Goal: Navigation & Orientation: Find specific page/section

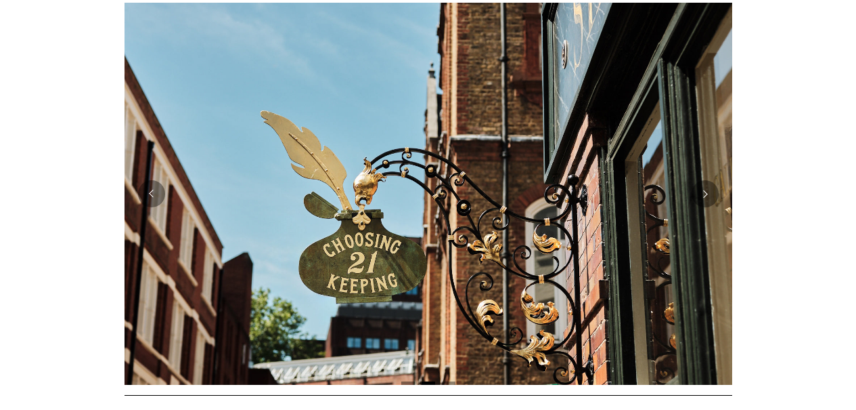
scroll to position [322, 0]
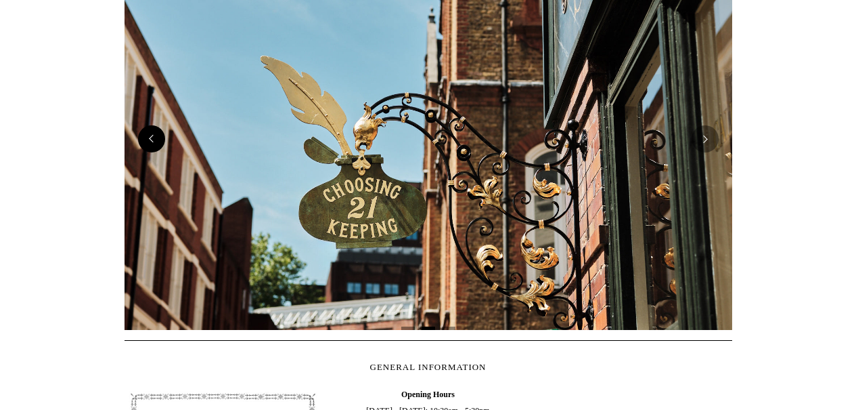
click at [147, 150] on button "Previous" at bounding box center [151, 138] width 27 height 27
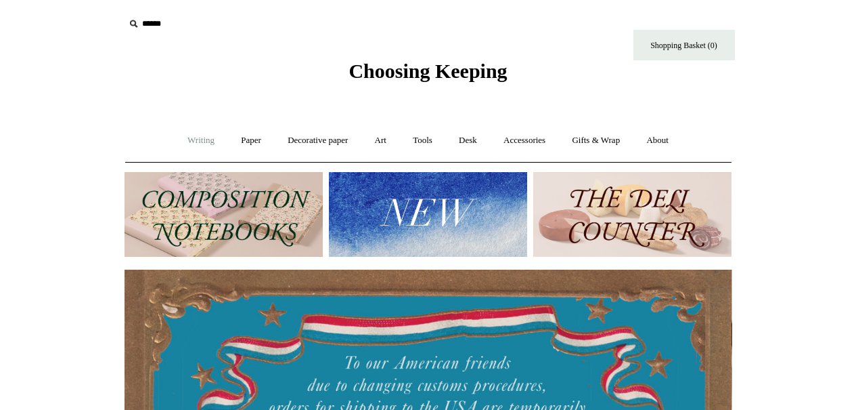
scroll to position [0, 0]
click at [192, 141] on link "Writing +" at bounding box center [200, 141] width 51 height 36
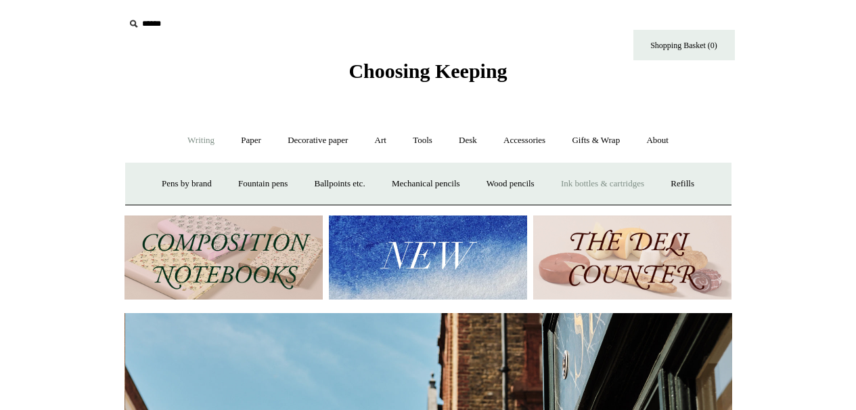
scroll to position [0, 608]
click at [252, 137] on link "Paper +" at bounding box center [251, 141] width 45 height 36
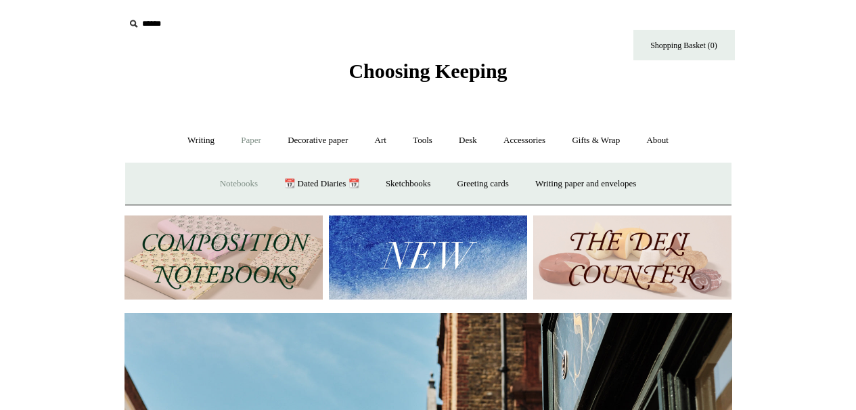
click at [234, 183] on link "Notebooks +" at bounding box center [239, 184] width 62 height 36
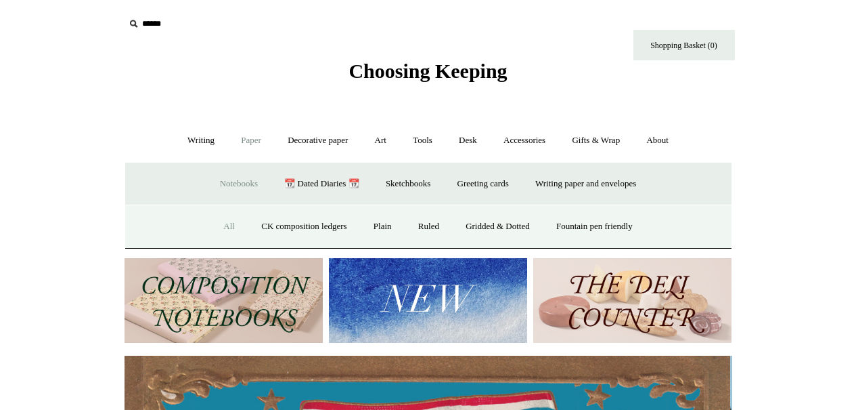
scroll to position [0, 0]
click at [217, 223] on link "All" at bounding box center [229, 226] width 36 height 36
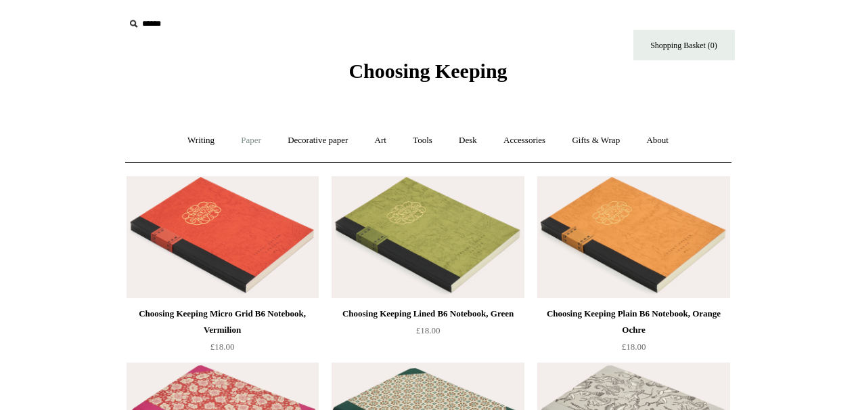
click at [244, 146] on link "Paper +" at bounding box center [251, 141] width 45 height 36
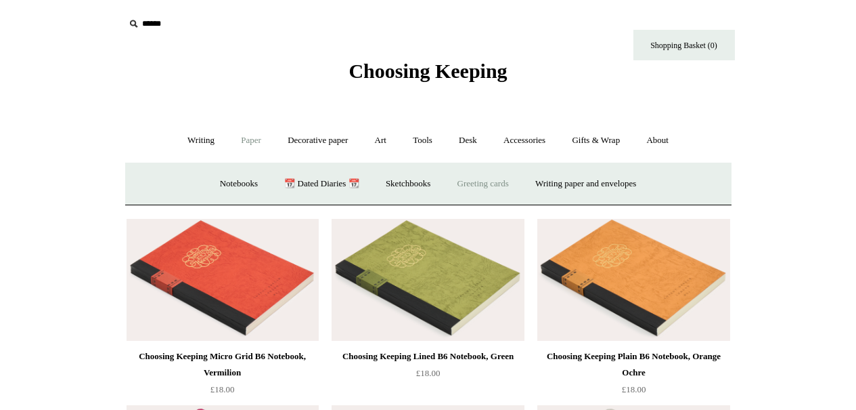
click at [468, 178] on link "Greeting cards +" at bounding box center [483, 184] width 76 height 36
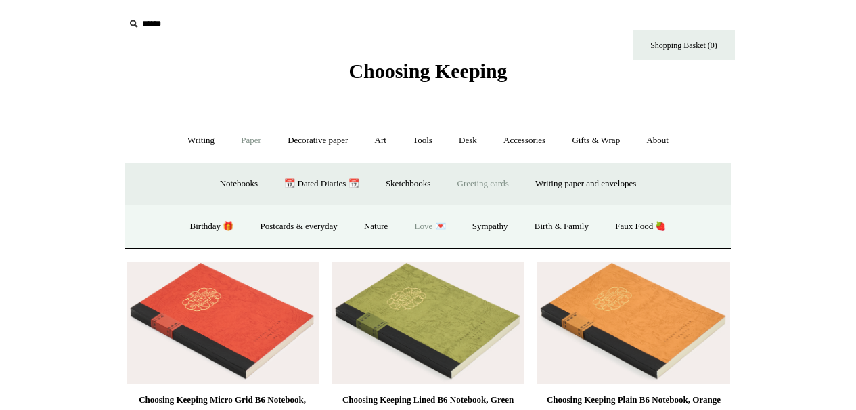
click at [428, 227] on link "Love 💌" at bounding box center [431, 226] width 56 height 36
